Goal: Transaction & Acquisition: Register for event/course

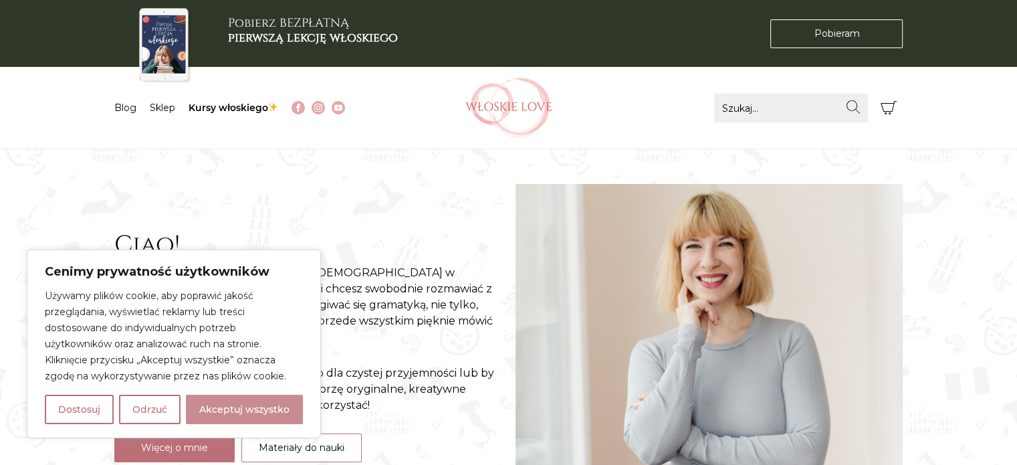
click at [201, 399] on button "Akceptuj wszystko" at bounding box center [244, 408] width 117 height 29
checkbox input "true"
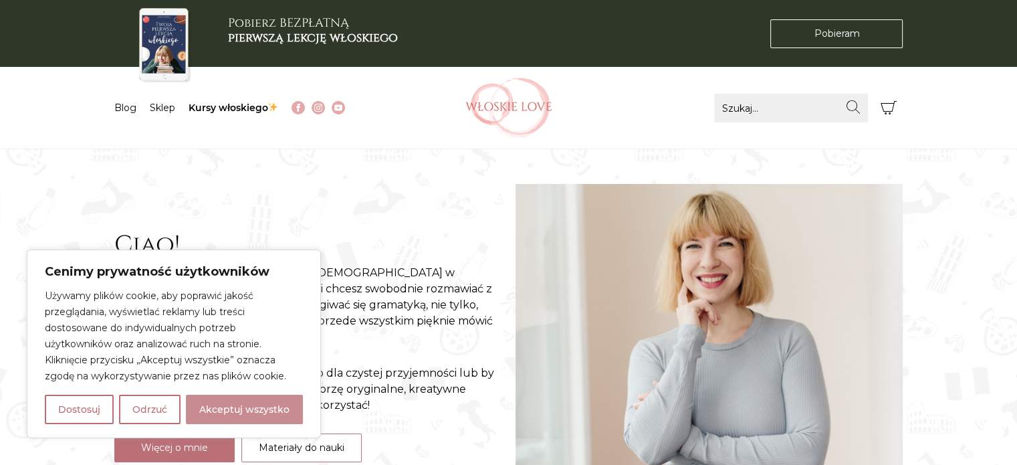
checkbox input "true"
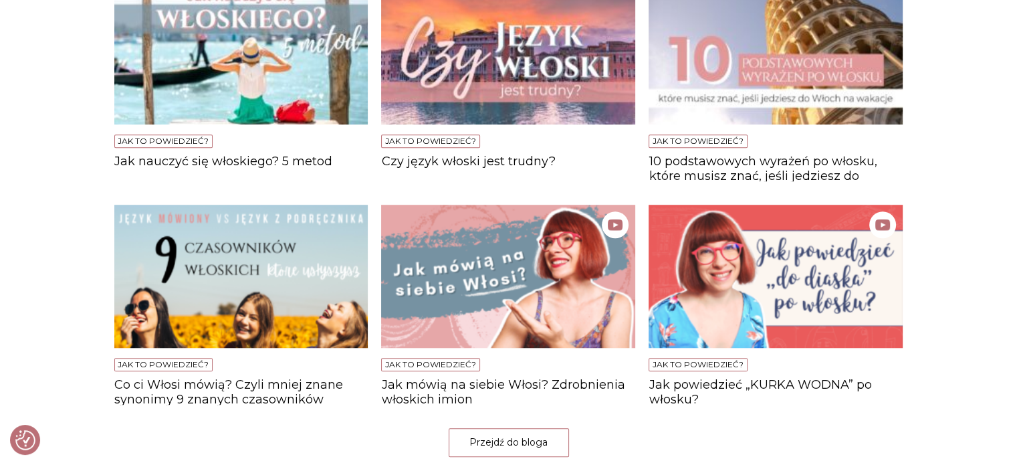
scroll to position [1003, 0]
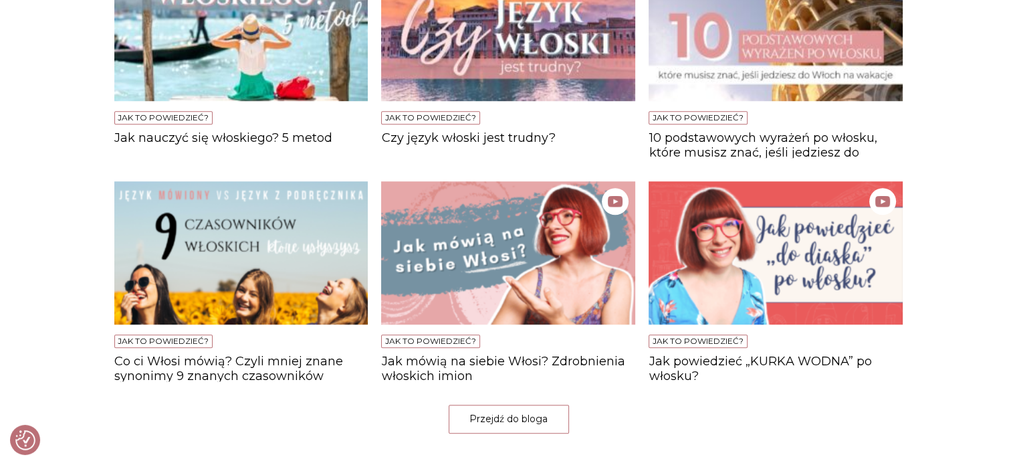
click at [486, 245] on img at bounding box center [508, 252] width 254 height 143
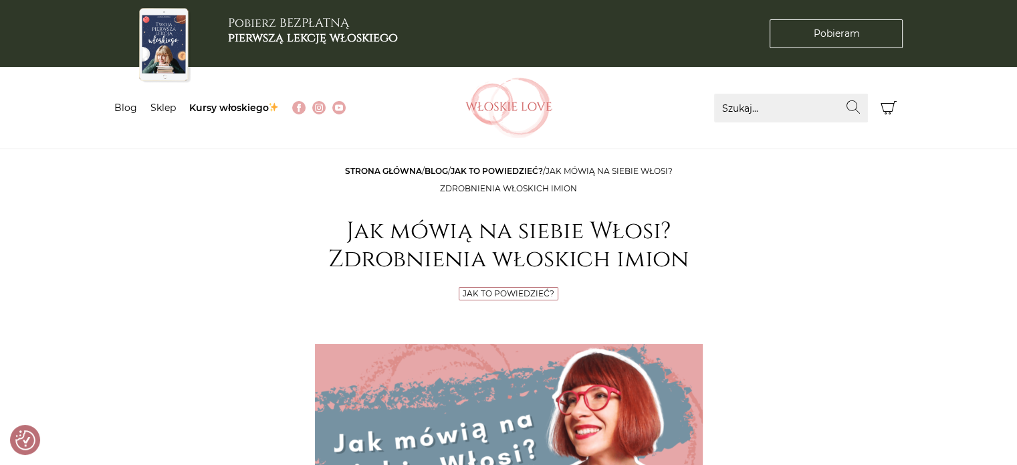
click at [162, 113] on li "Sklep" at bounding box center [169, 108] width 39 height 14
click at [238, 108] on link "Kursy włoskiego" at bounding box center [234, 108] width 90 height 12
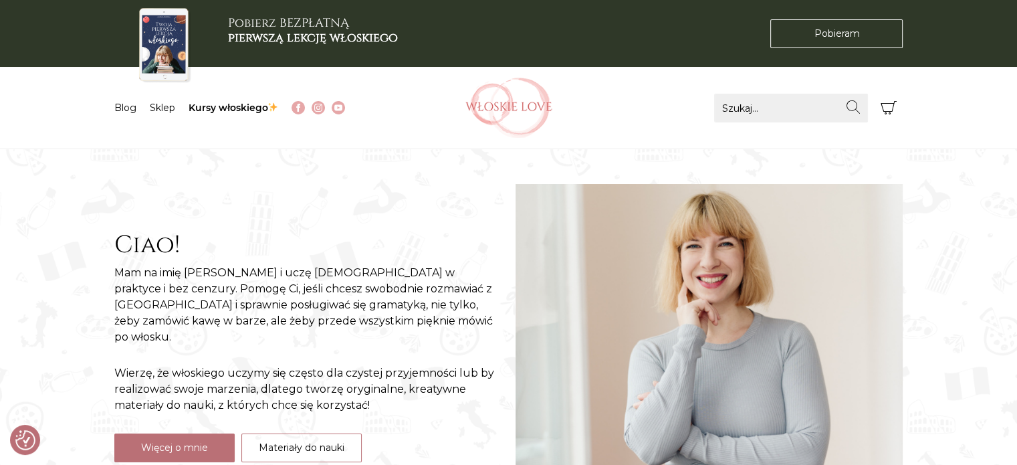
click at [241, 101] on li "Kursy włoskiego" at bounding box center [241, 108] width 104 height 14
click at [241, 103] on link "Kursy włoskiego" at bounding box center [234, 108] width 90 height 12
click at [237, 108] on link "Kursy włoskiego" at bounding box center [234, 108] width 90 height 12
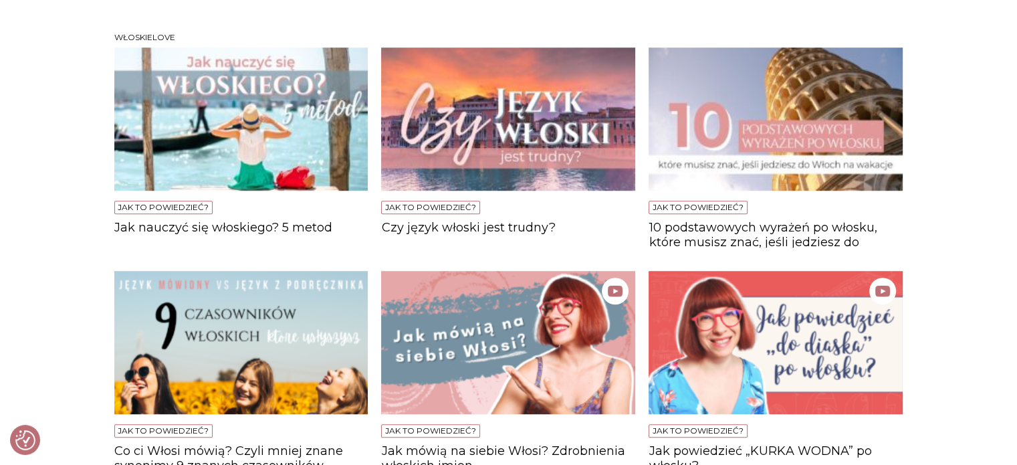
scroll to position [936, 0]
